Goal: Task Accomplishment & Management: Manage account settings

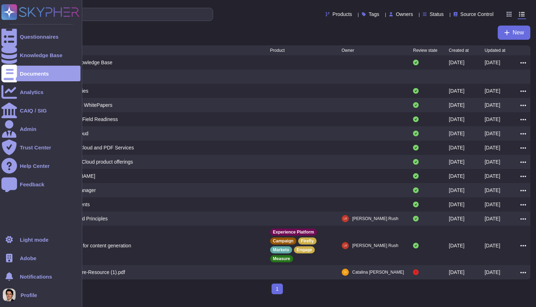
click at [36, 293] on span "Profile" at bounding box center [29, 294] width 17 height 5
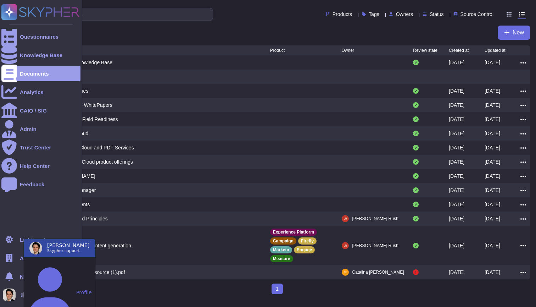
click at [13, 256] on icon at bounding box center [9, 258] width 9 height 9
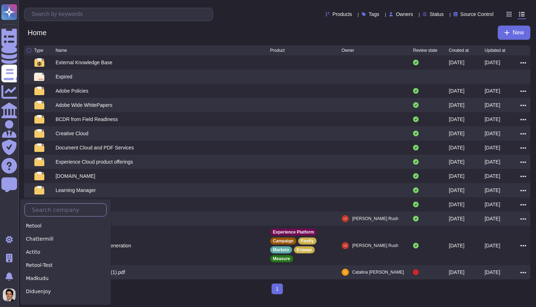
click at [61, 212] on input "text" at bounding box center [67, 210] width 78 height 12
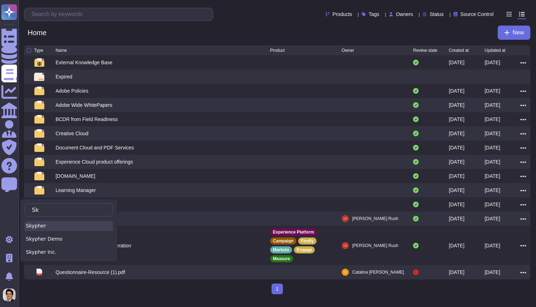
type input "Sk"
click at [57, 225] on div "Skypher" at bounding box center [68, 226] width 89 height 10
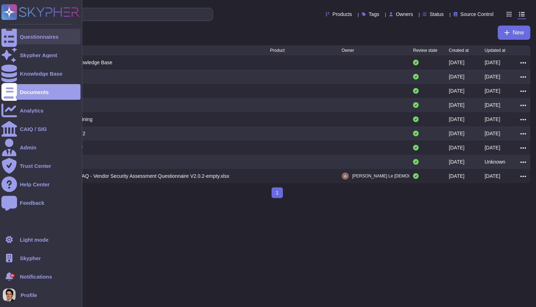
click at [26, 40] on div "Questionnaires" at bounding box center [40, 37] width 79 height 16
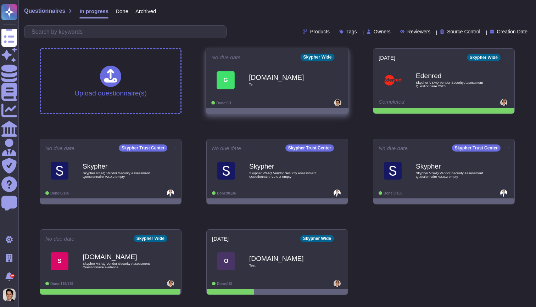
click at [342, 56] on icon at bounding box center [342, 57] width 1 height 2
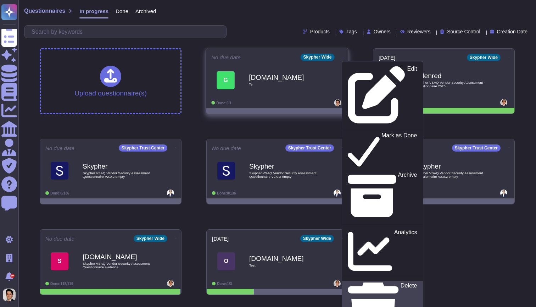
click at [368, 283] on div "Delete" at bounding box center [382, 312] width 69 height 58
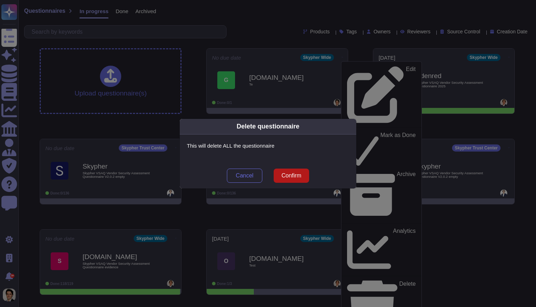
click at [297, 176] on span "Confirm" at bounding box center [292, 176] width 20 height 6
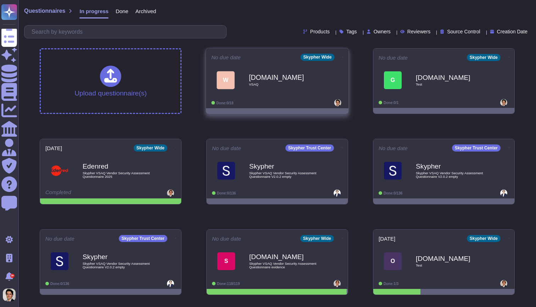
click at [342, 56] on icon at bounding box center [342, 57] width 1 height 2
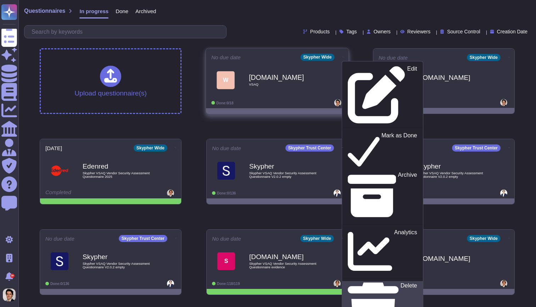
click at [401, 283] on p "Delete" at bounding box center [409, 312] width 17 height 58
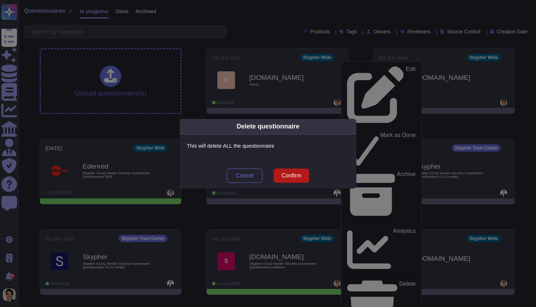
click at [295, 180] on button "Confirm" at bounding box center [291, 175] width 35 height 14
